Goal: Information Seeking & Learning: Learn about a topic

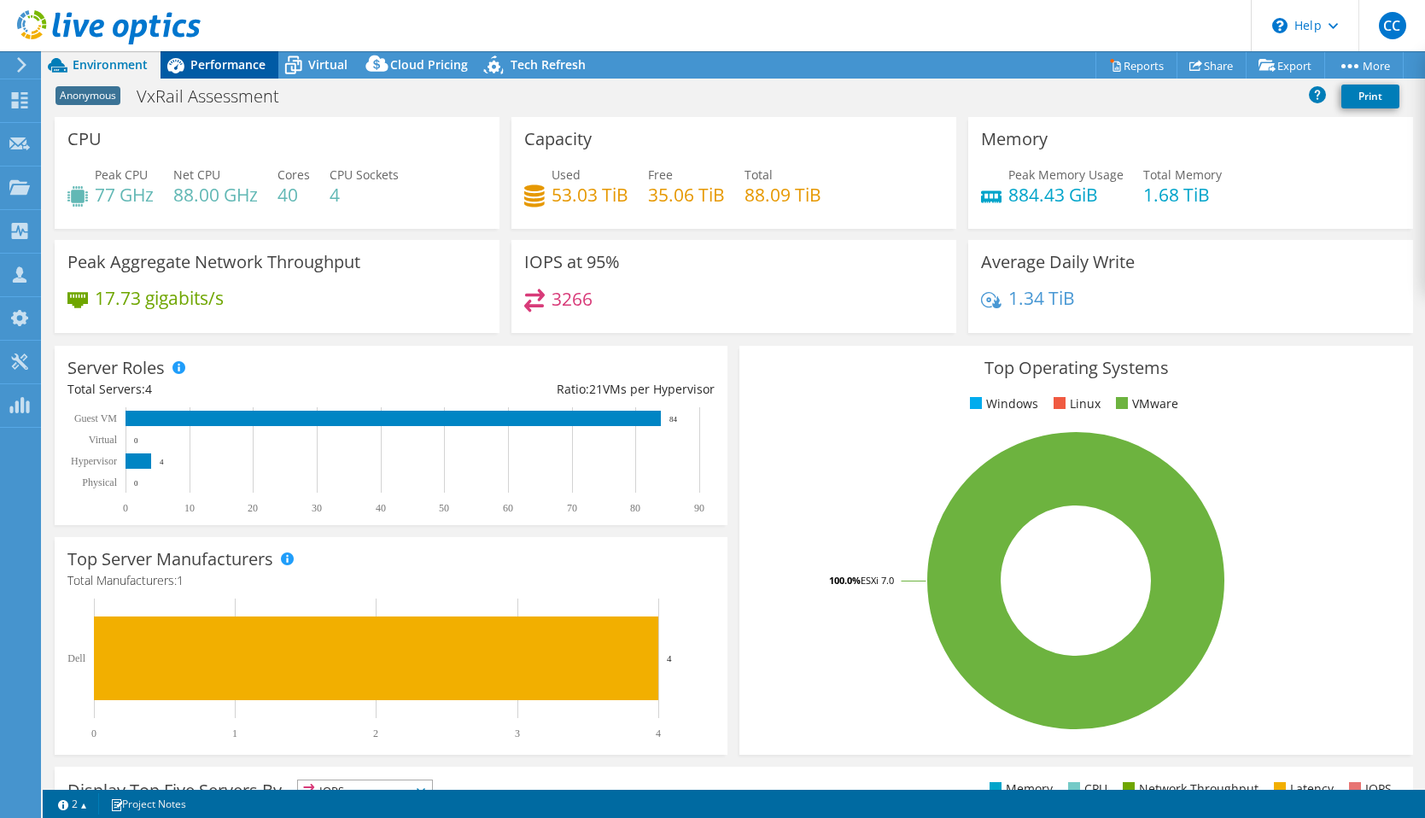
click at [261, 66] on span "Performance" at bounding box center [227, 64] width 75 height 16
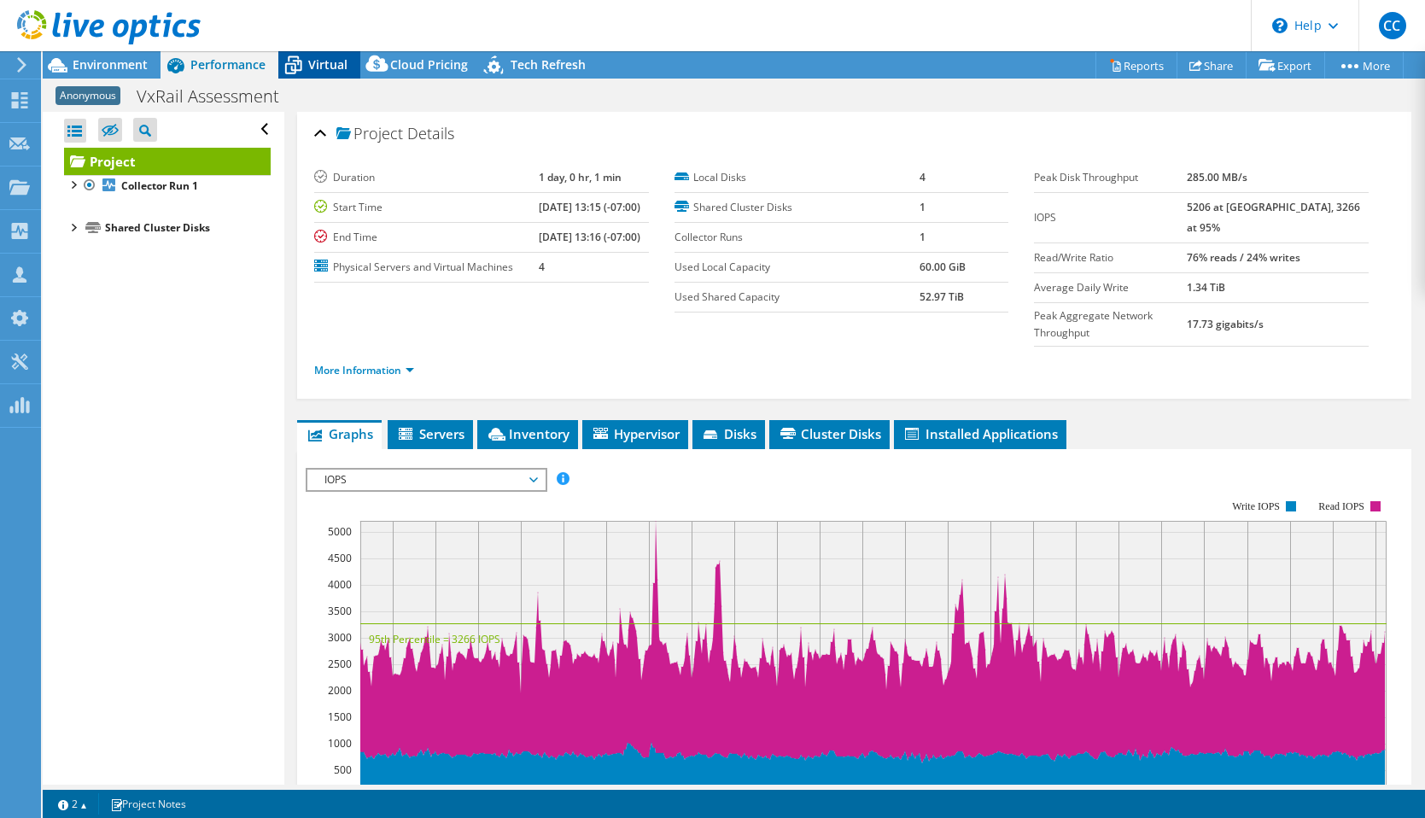
click at [332, 67] on span "Virtual" at bounding box center [327, 64] width 39 height 16
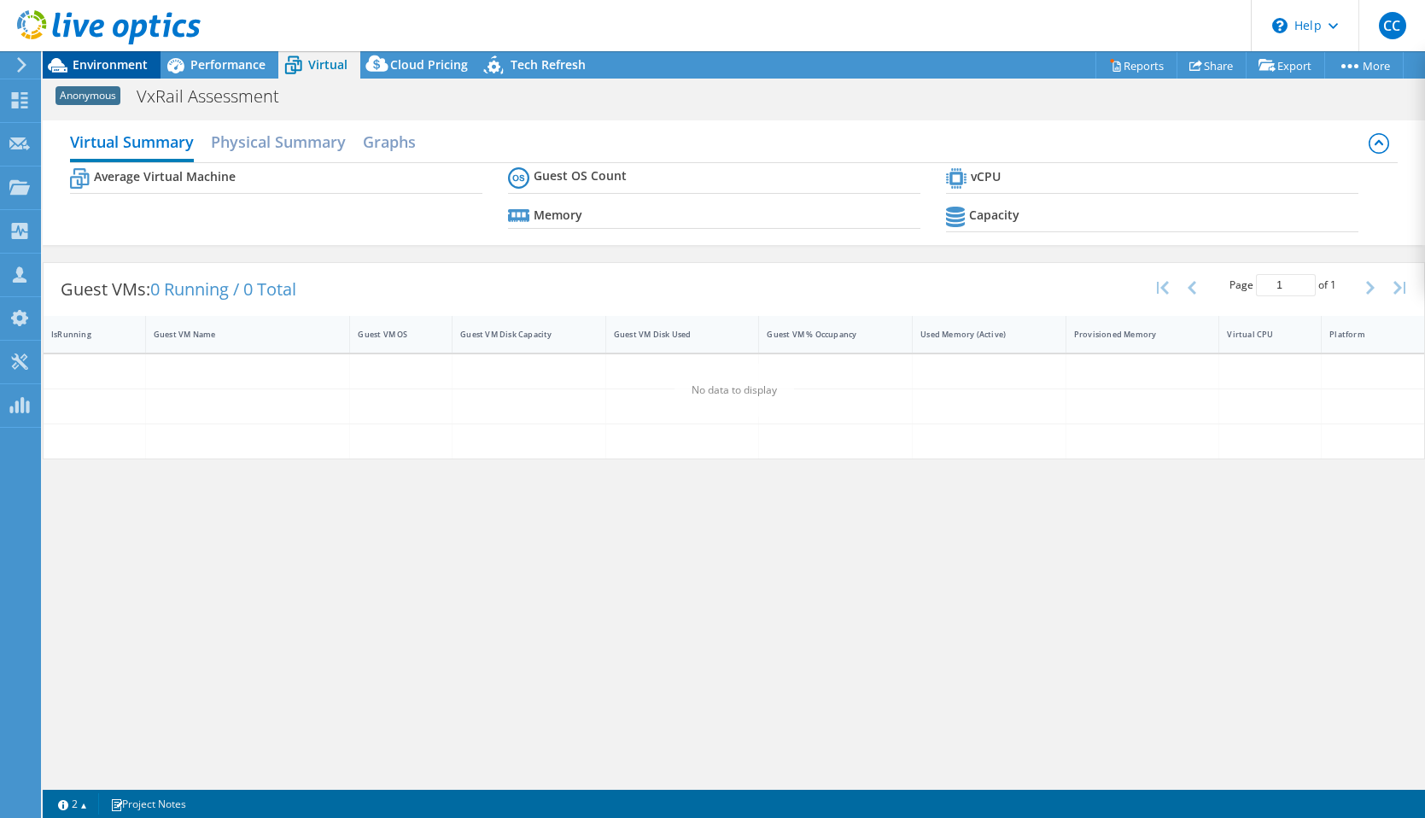
click at [110, 73] on div "Environment" at bounding box center [102, 64] width 118 height 27
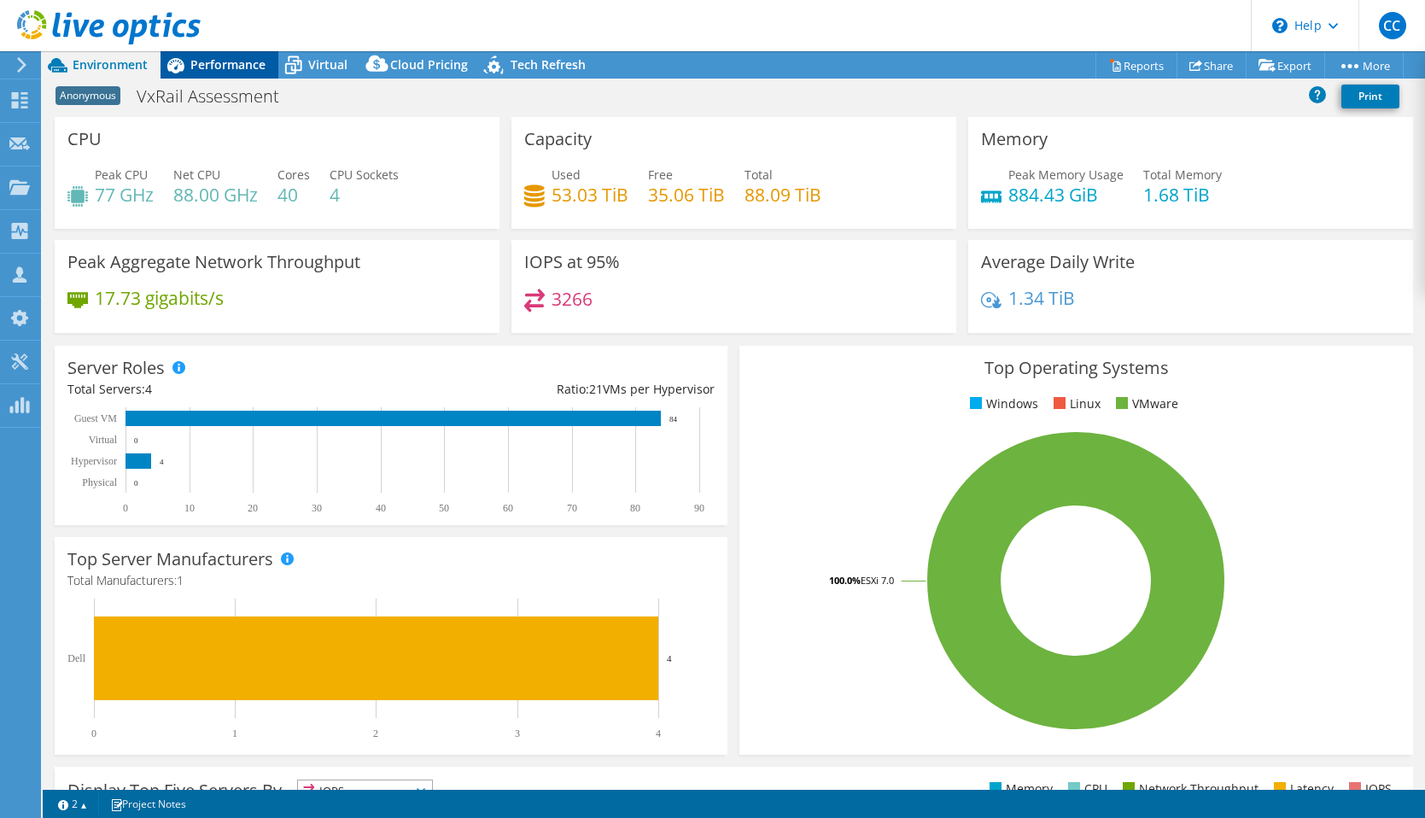
click at [258, 65] on span "Performance" at bounding box center [227, 64] width 75 height 16
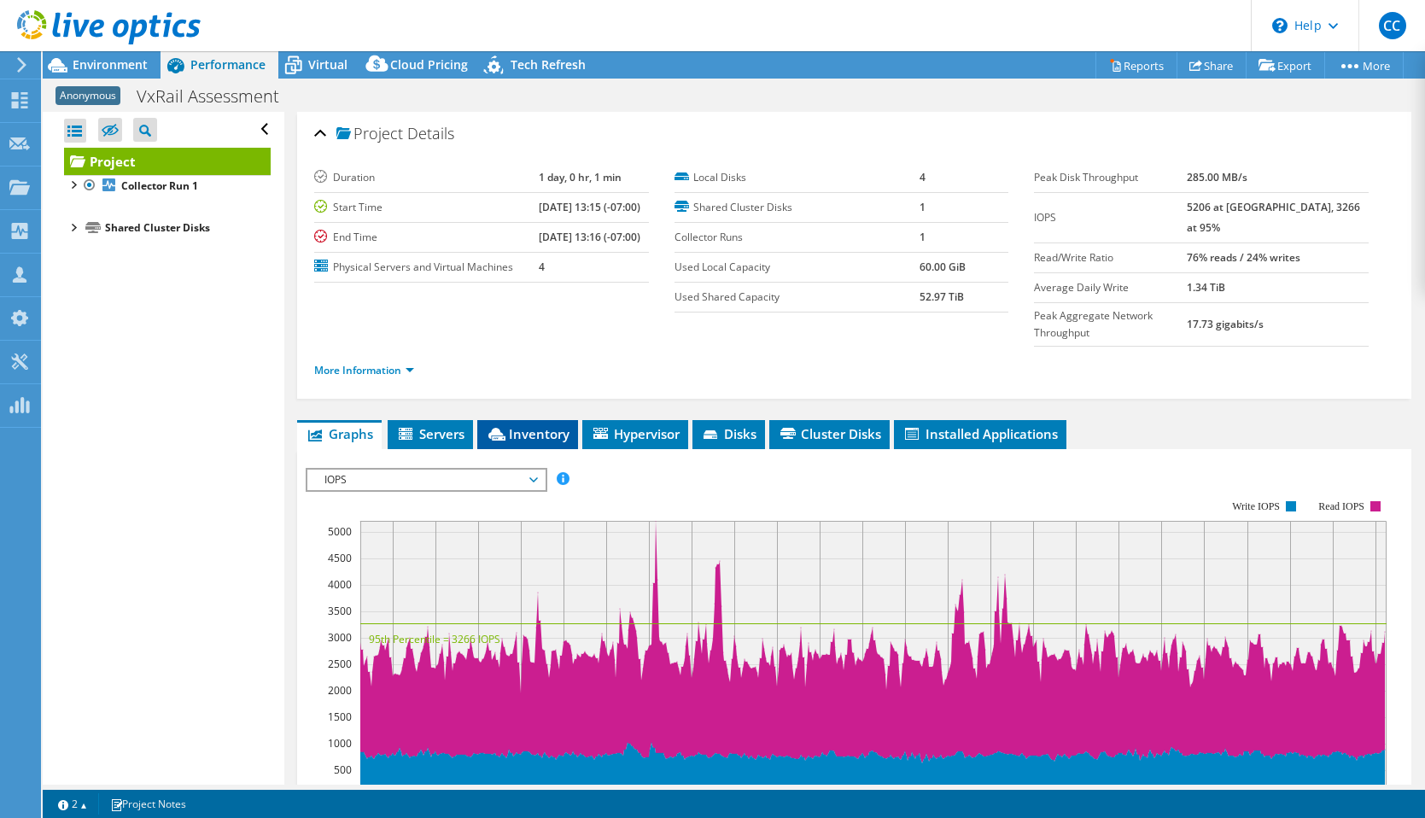
click at [541, 420] on li "Inventory" at bounding box center [527, 434] width 101 height 29
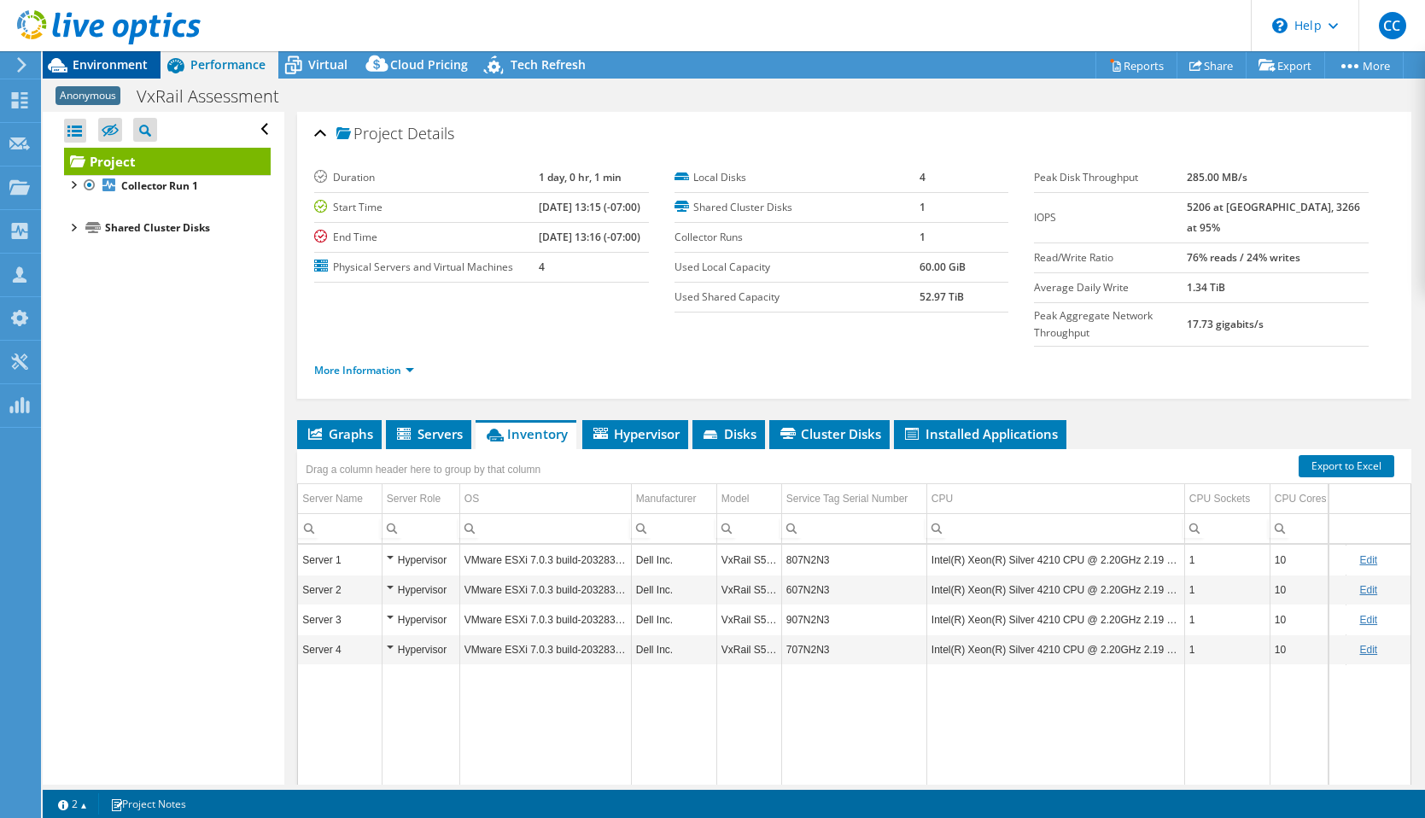
click at [130, 67] on span "Environment" at bounding box center [110, 64] width 75 height 16
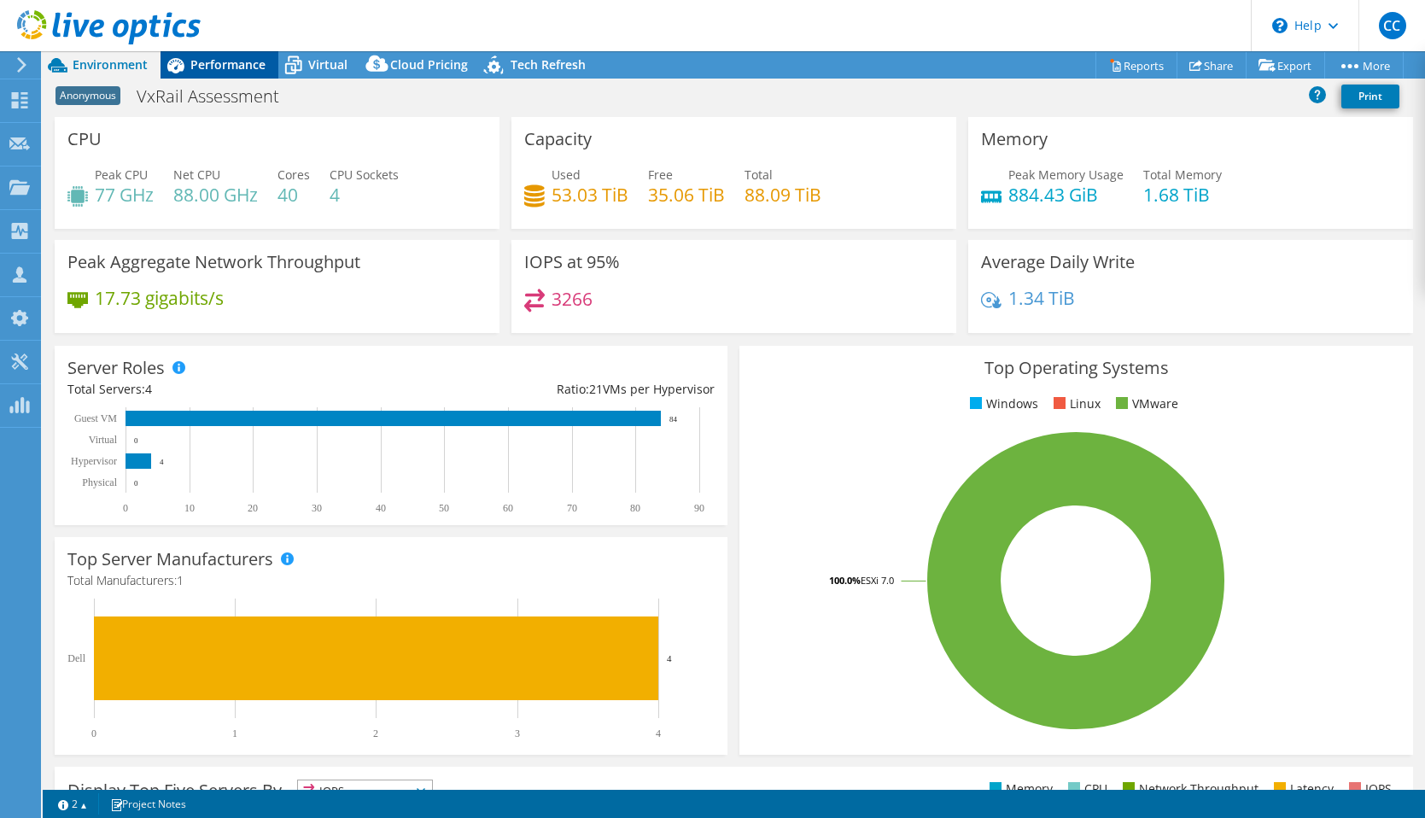
click at [235, 60] on span "Performance" at bounding box center [227, 64] width 75 height 16
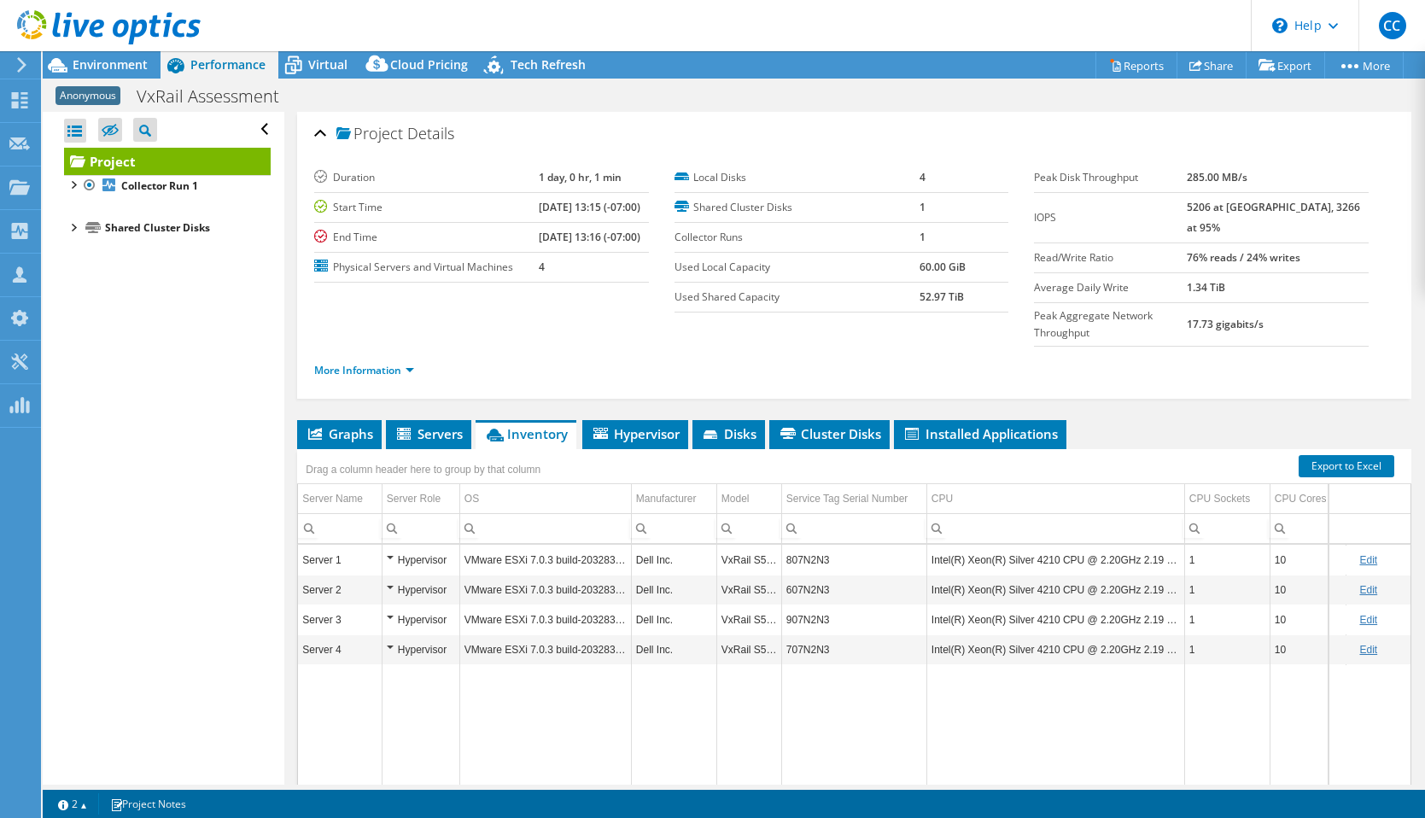
click at [712, 378] on div "Project Details Duration 1 day, 0 hr, 1 min Start Time [DATE] 13:15 (-07:00) En…" at bounding box center [853, 494] width 1139 height 765
click at [712, 425] on span "Installed Applications" at bounding box center [979, 433] width 155 height 17
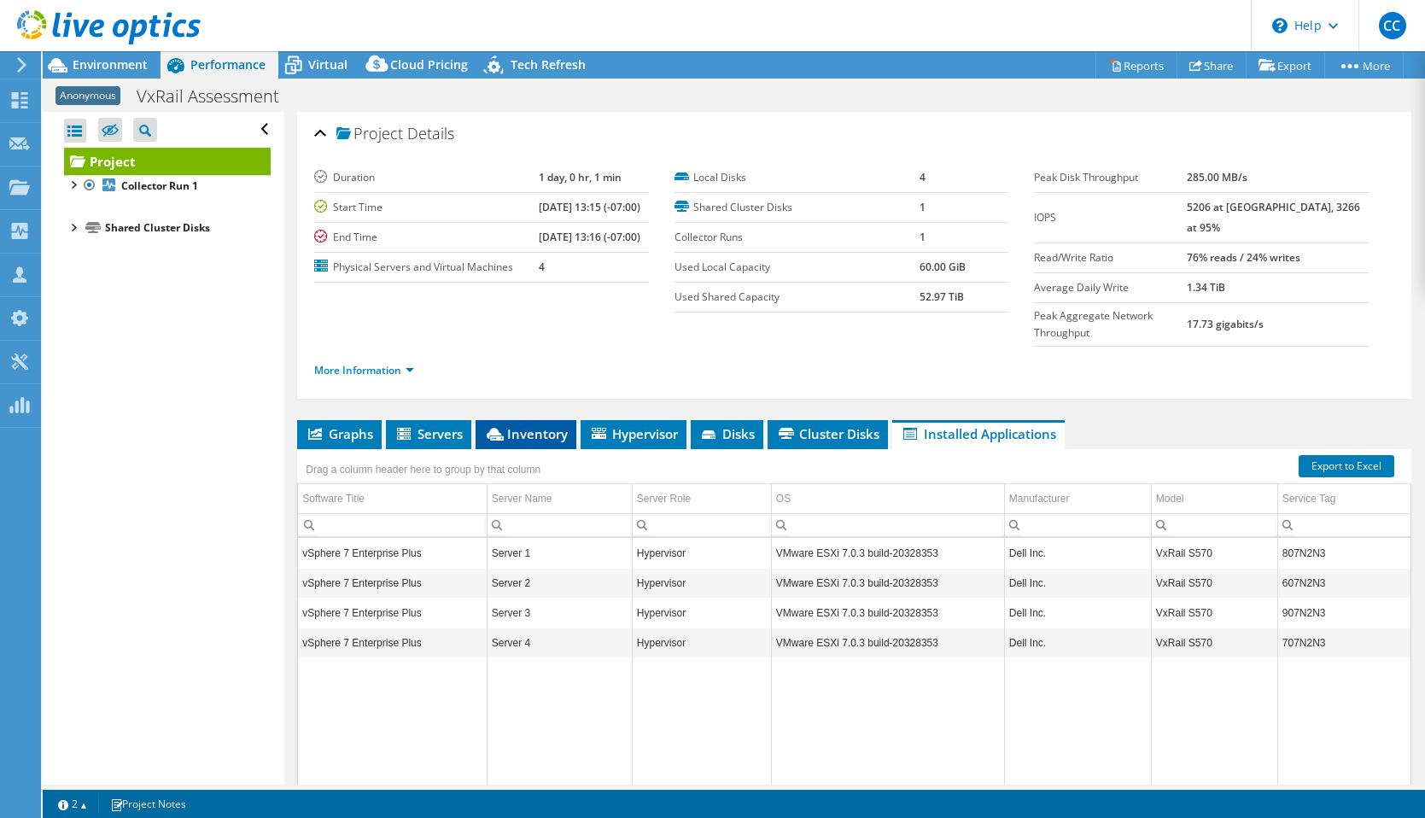
click at [533, 425] on span "Inventory" at bounding box center [526, 433] width 84 height 17
